Goal: Complete application form

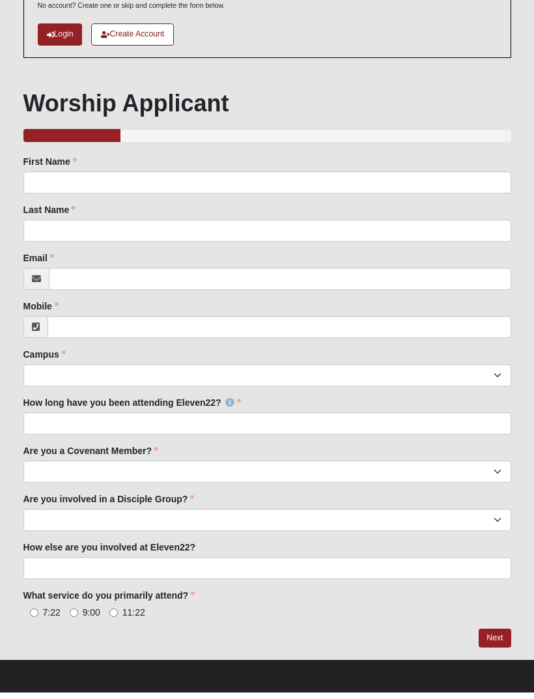
scroll to position [96, 0]
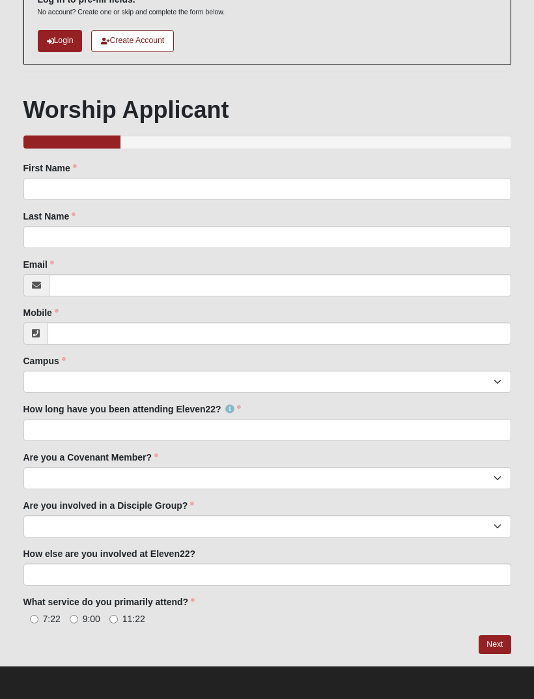
click at [143, 39] on link "Create Account" at bounding box center [132, 41] width 83 height 22
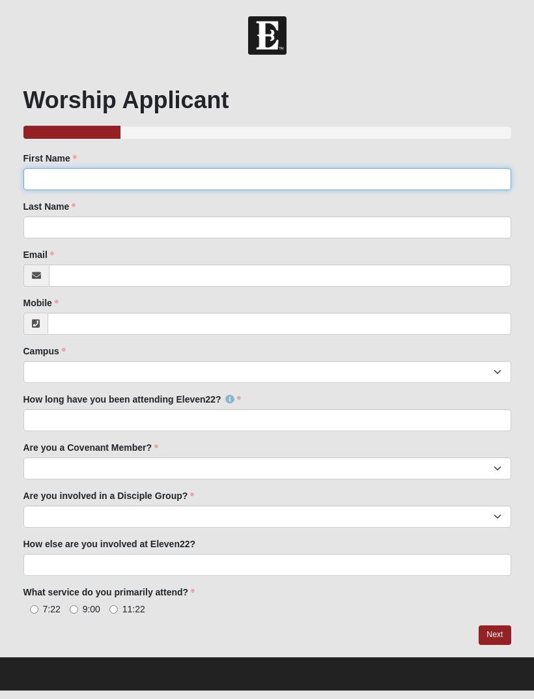
click at [44, 174] on input "First Name" at bounding box center [267, 179] width 488 height 22
type input "Mark"
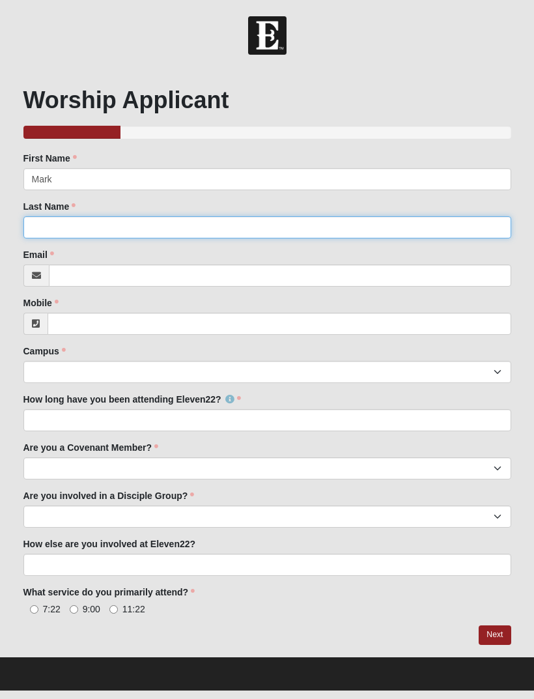
type input "Vinciguerra"
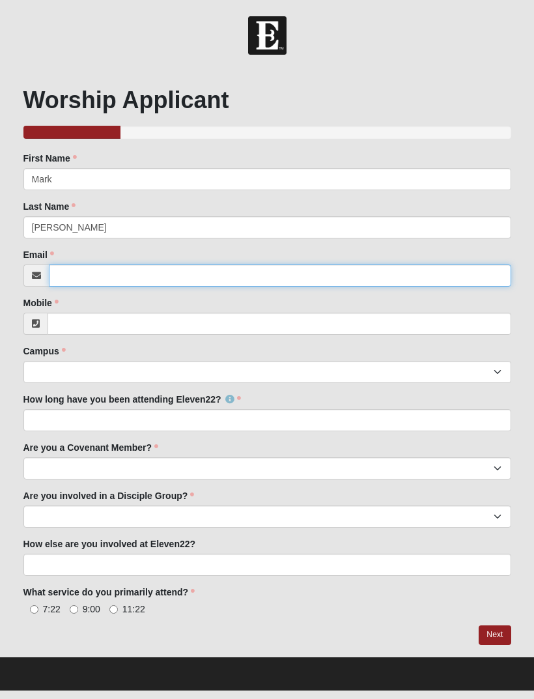
type input "s"
type input "solidrockguitars@hotmail.com"
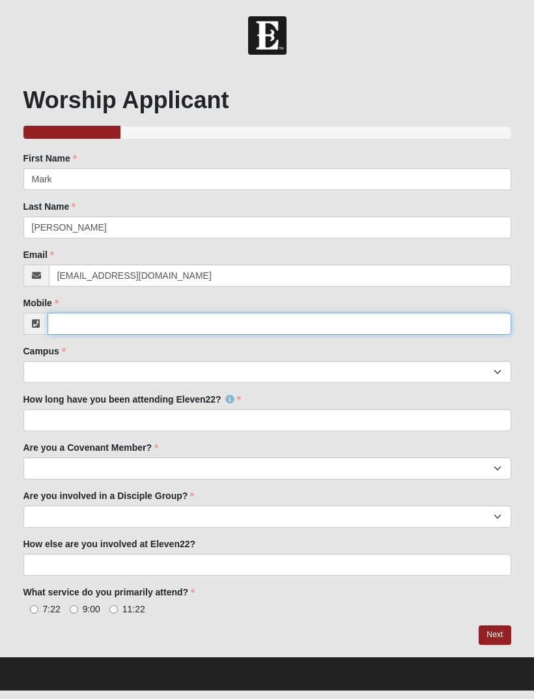
click at [220, 321] on input "Mobile" at bounding box center [280, 324] width 464 height 22
type input "$"
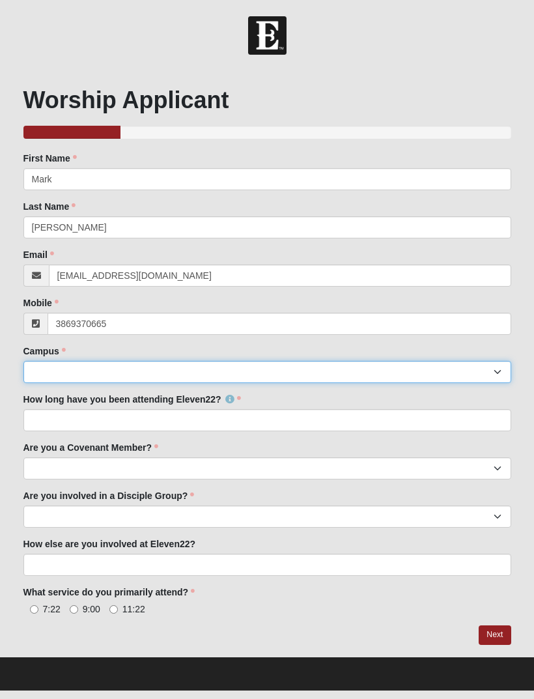
click at [154, 372] on select "Arlington Baymeadows College Park Orlando (Coming Soon) Eleven22 Online Fleming…" at bounding box center [267, 372] width 488 height 22
type input "(386) 937-0665"
select select "21"
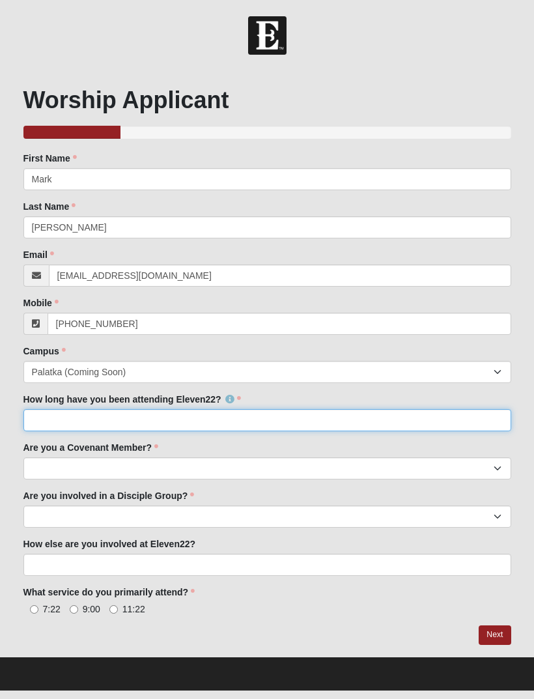
click at [212, 416] on input "How long have you been attending Eleven22?" at bounding box center [267, 420] width 488 height 22
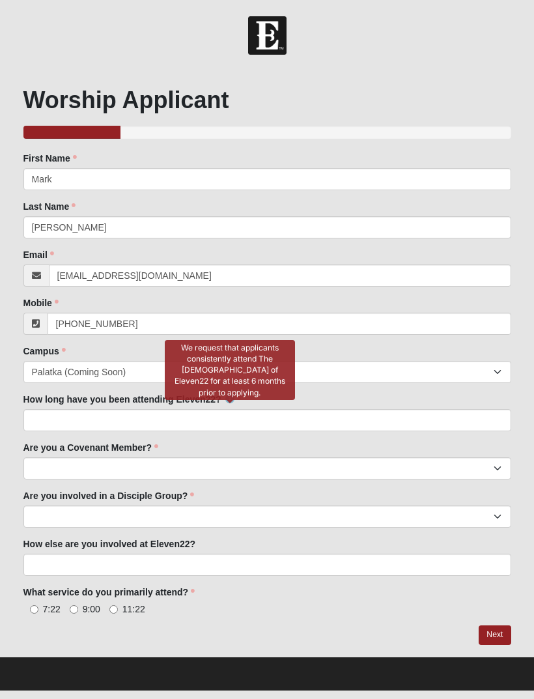
click at [231, 397] on icon at bounding box center [230, 399] width 9 height 9
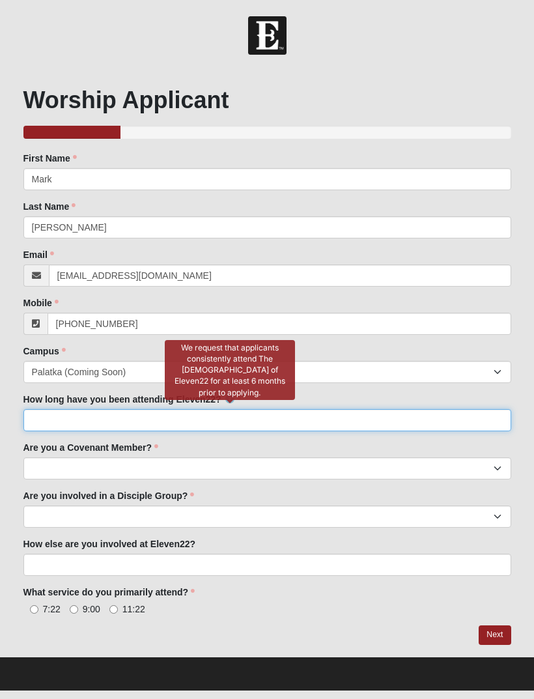
click at [70, 422] on input "How long have you been attending Eleven22?" at bounding box center [267, 420] width 488 height 22
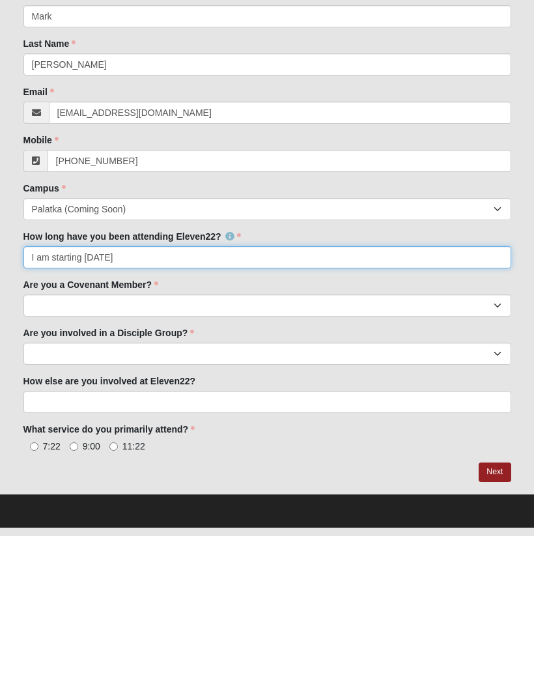
type input "I am starting in 2 weeks"
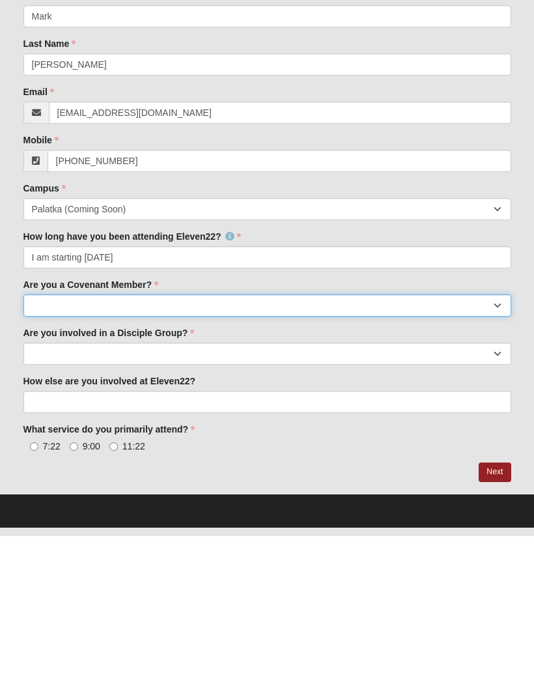
click at [278, 458] on select "Yes No I'm signed up for a class" at bounding box center [267, 469] width 488 height 22
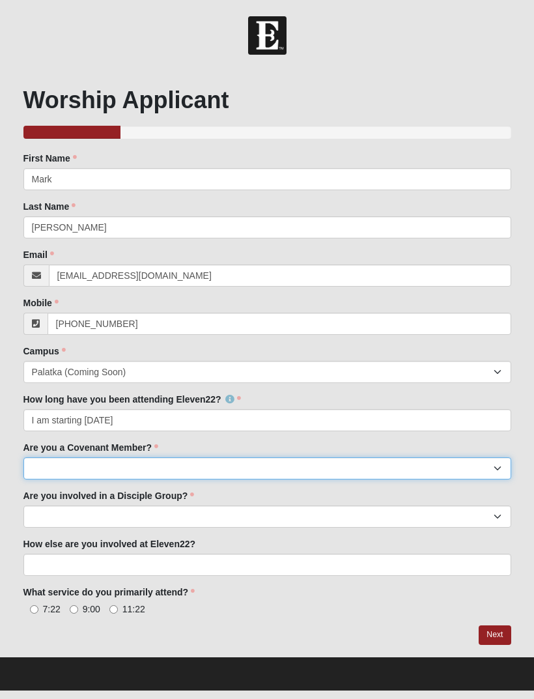
select select "No"
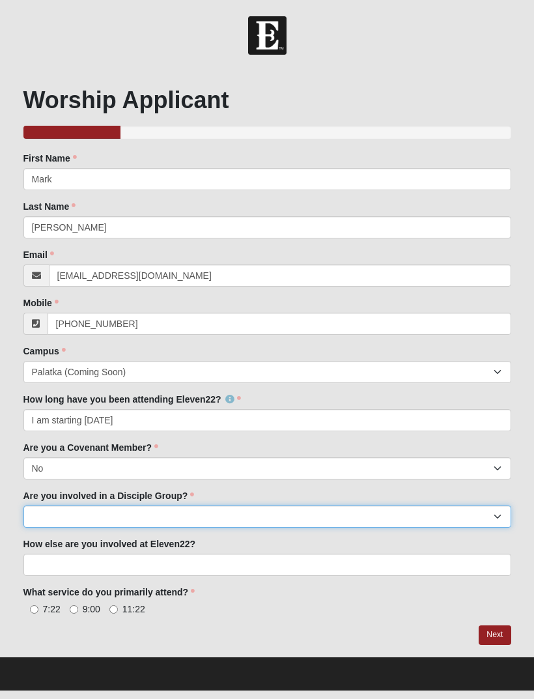
click at [239, 516] on select "Yes No" at bounding box center [267, 517] width 488 height 22
select select "No"
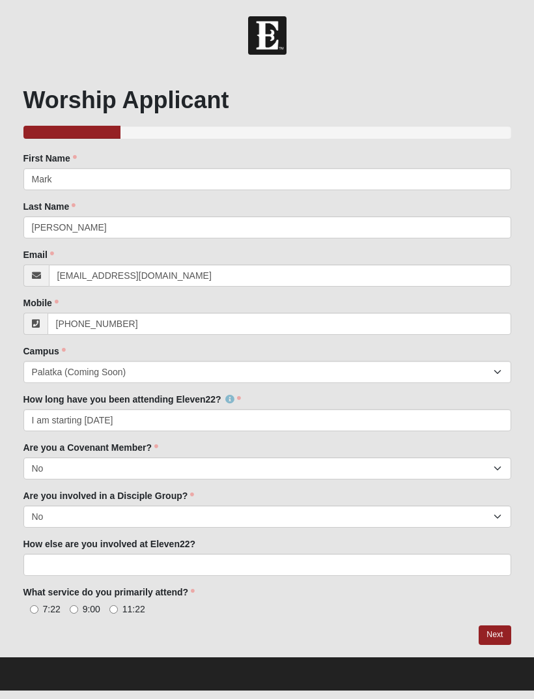
click at [81, 610] on label "9:00" at bounding box center [85, 609] width 31 height 13
click at [78, 610] on input "9:00" at bounding box center [74, 610] width 8 height 8
radio input "true"
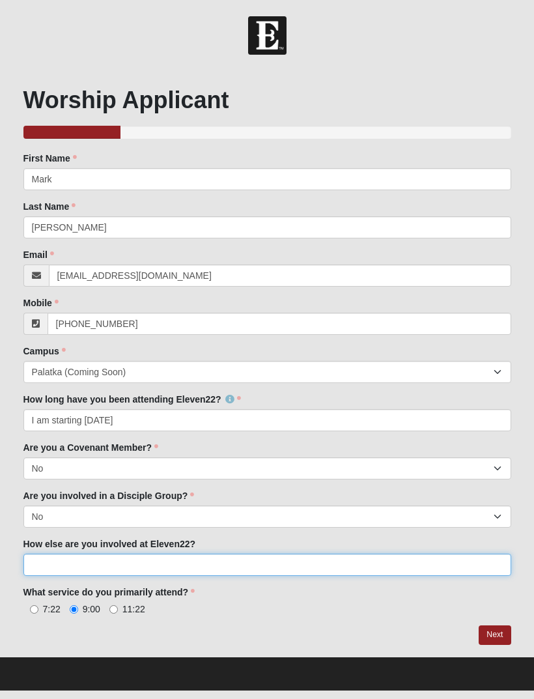
click at [149, 564] on input "How else are you involved at Eleven22?" at bounding box center [267, 565] width 488 height 22
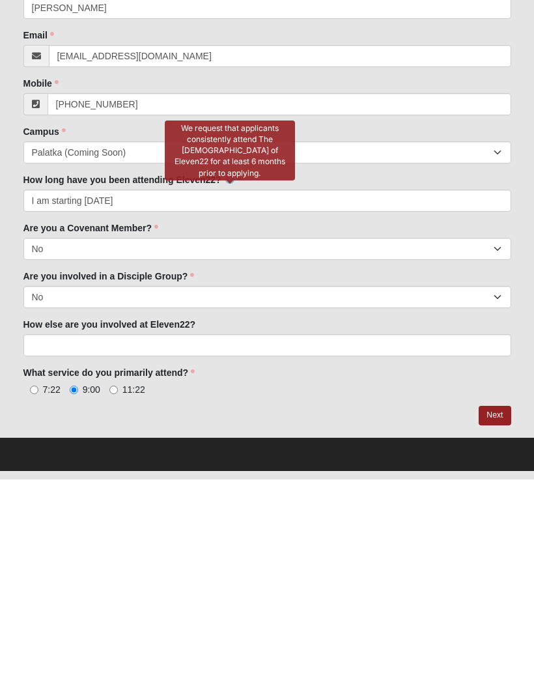
click at [229, 395] on icon at bounding box center [230, 399] width 9 height 9
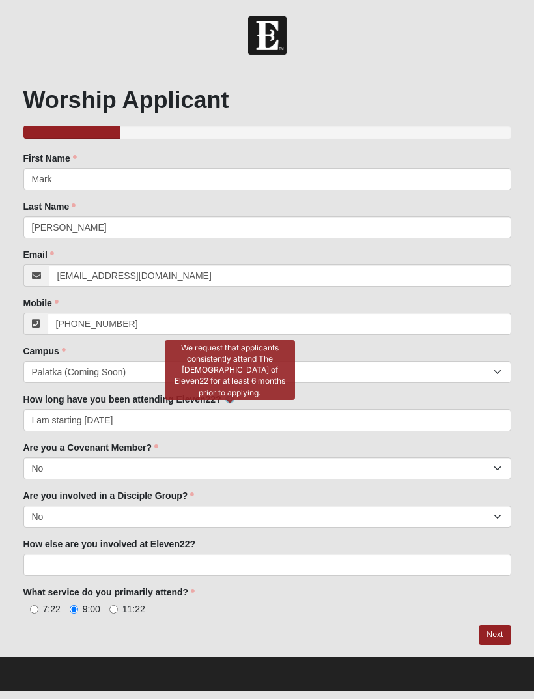
click at [230, 395] on icon at bounding box center [230, 399] width 9 height 9
click at [226, 398] on icon at bounding box center [230, 399] width 9 height 9
click at [228, 400] on div at bounding box center [230, 401] width 7 height 3
click at [229, 395] on icon at bounding box center [230, 399] width 9 height 9
click at [231, 394] on link at bounding box center [230, 399] width 9 height 10
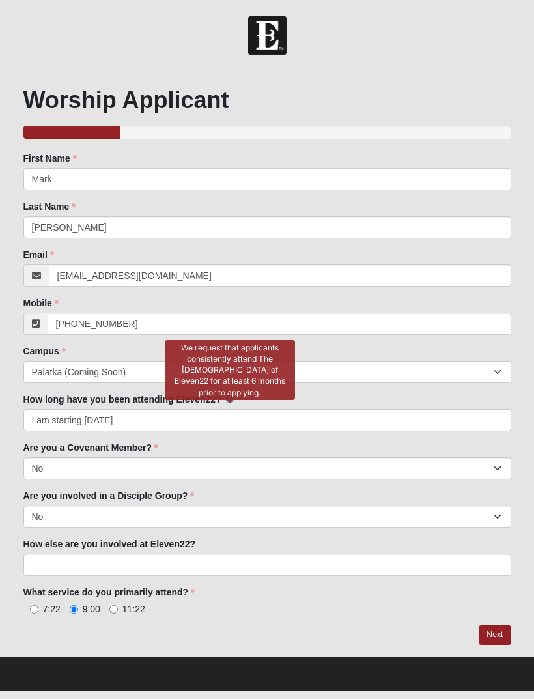
click at [227, 395] on icon at bounding box center [230, 399] width 9 height 9
click at [232, 385] on div "We request that applicants consistently attend The Church of Eleven22 for at le…" at bounding box center [230, 370] width 130 height 60
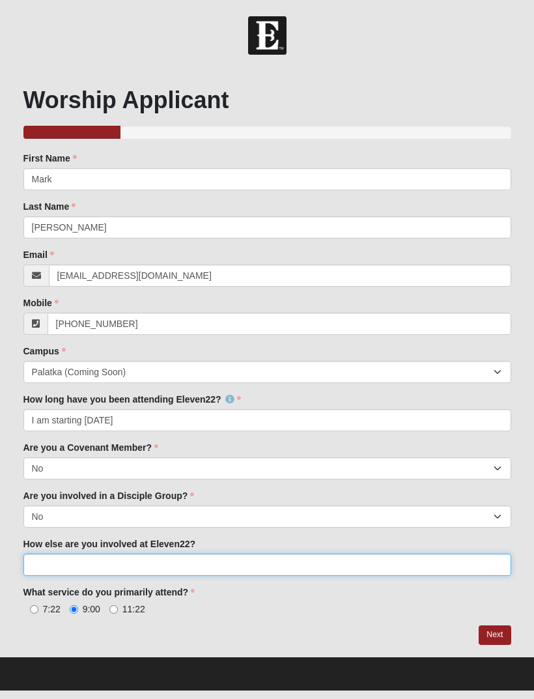
click at [105, 562] on input "How else are you involved at Eleven22?" at bounding box center [267, 565] width 488 height 22
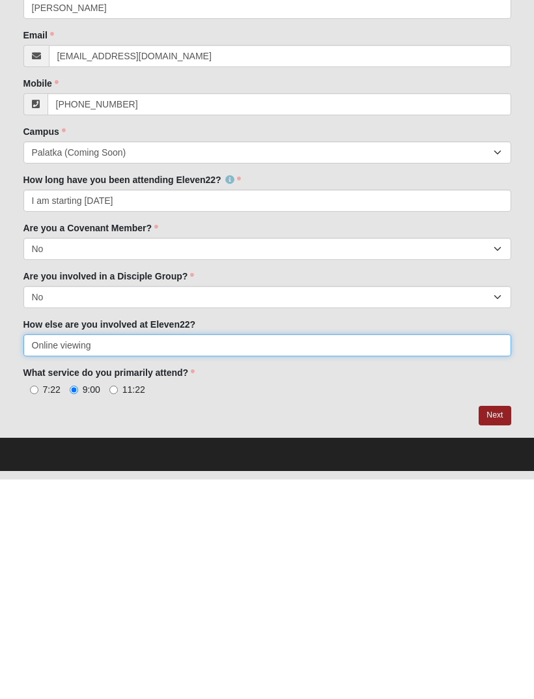
type input "Online viewing"
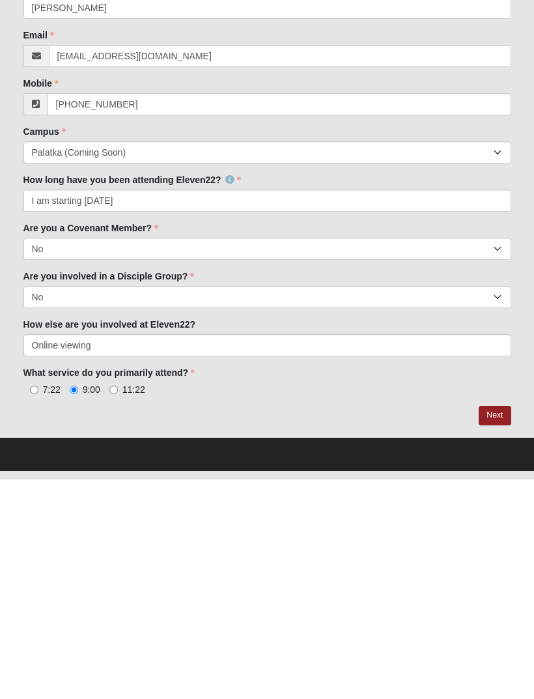
click at [499, 626] on link "Next" at bounding box center [495, 635] width 32 height 19
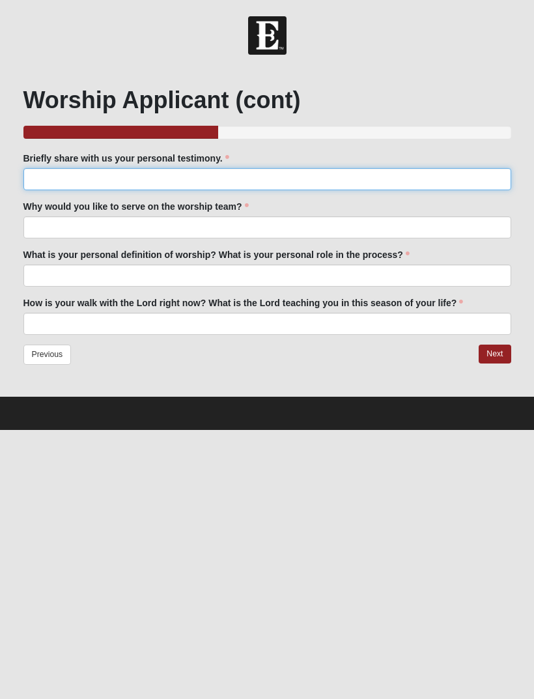
click at [197, 179] on input "Briefly share with us your personal testimony." at bounding box center [267, 179] width 488 height 22
